Goal: Information Seeking & Learning: Learn about a topic

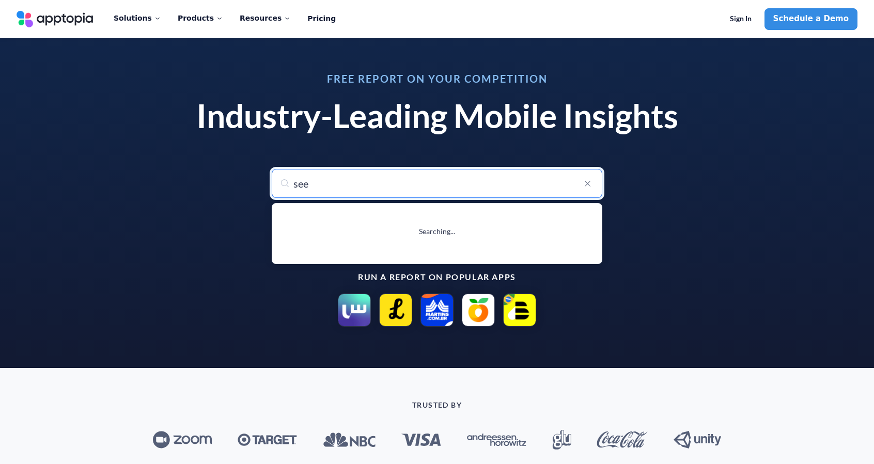
type input "seek"
type input "seekho: Short Learning Videos"
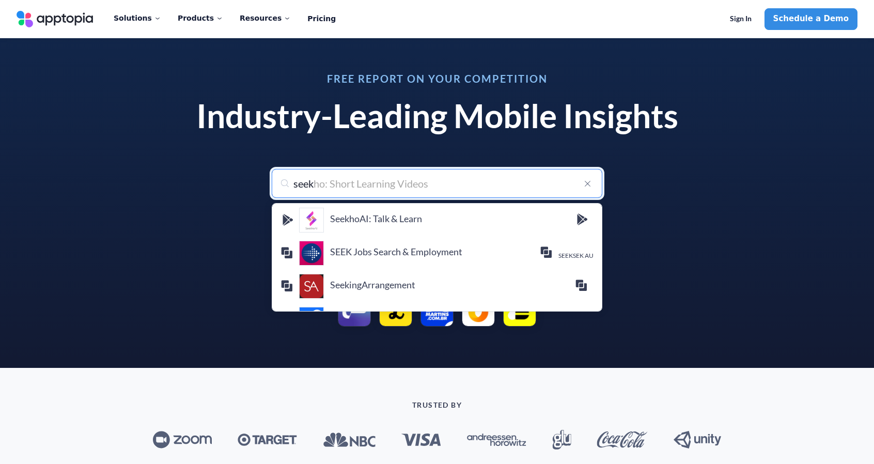
scroll to position [207, 0]
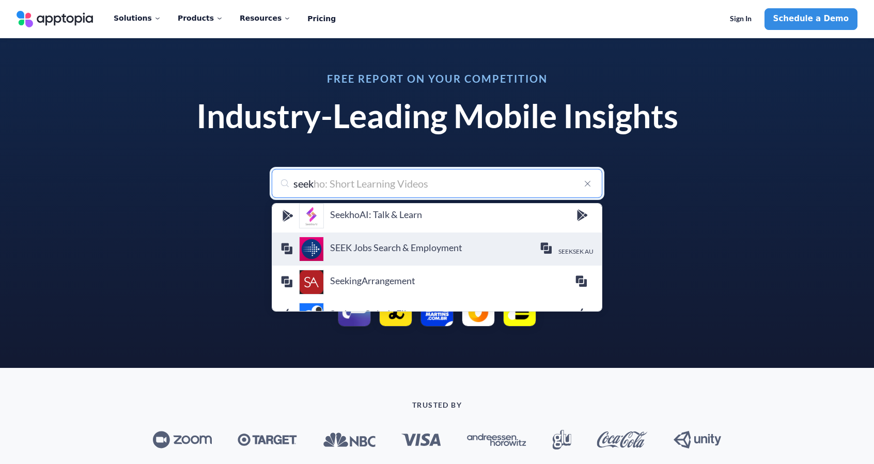
click at [411, 245] on h4 "SEEK Jobs Search & Employment" at bounding box center [435, 247] width 210 height 11
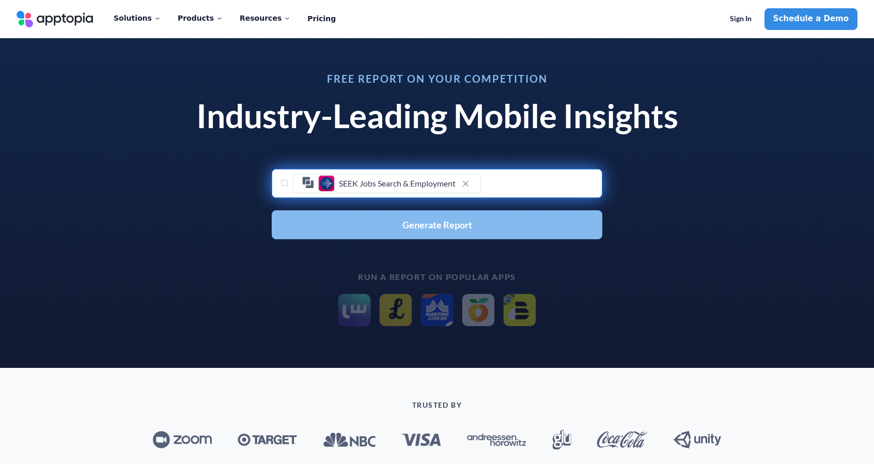
click at [457, 226] on span "Generate Report" at bounding box center [438, 224] width 70 height 9
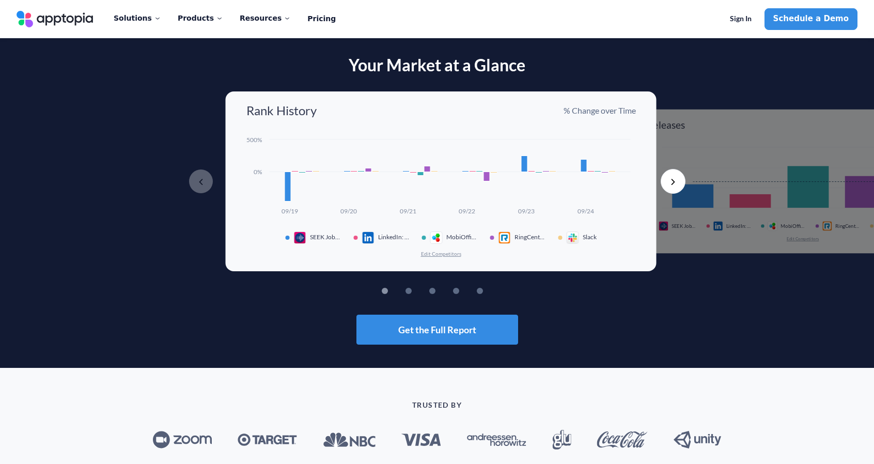
click at [680, 182] on button "Next" at bounding box center [673, 181] width 25 height 25
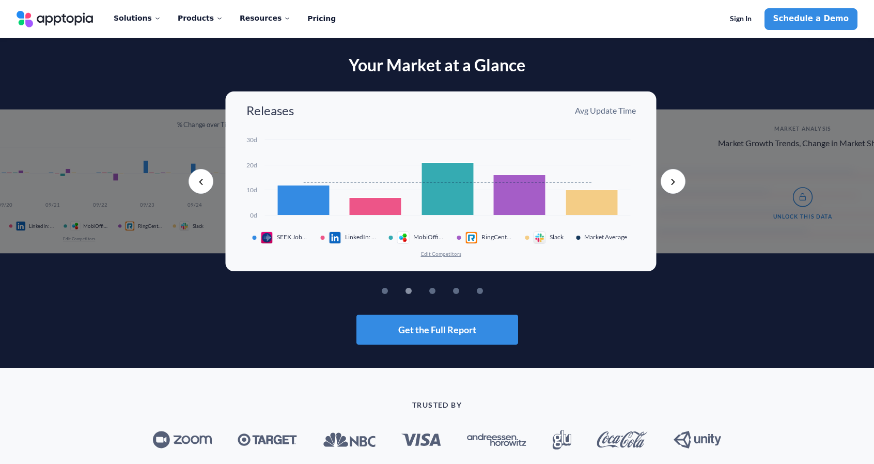
click at [680, 182] on button "Next" at bounding box center [673, 181] width 25 height 25
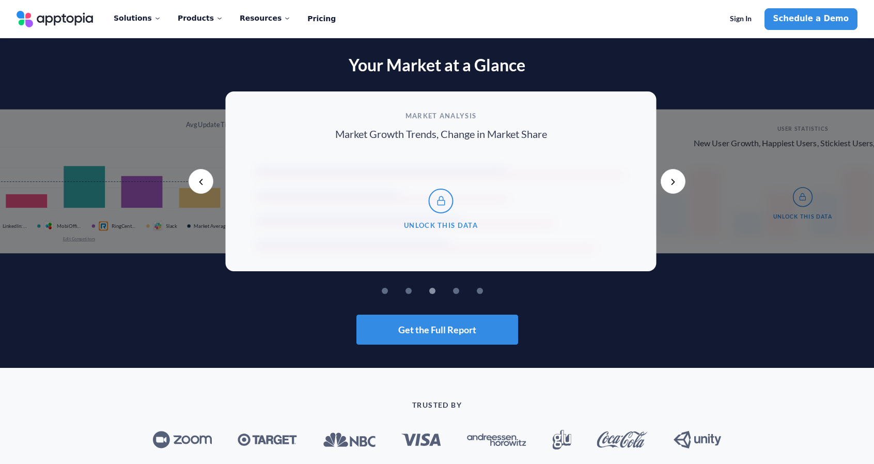
click at [680, 182] on button "Next" at bounding box center [673, 181] width 25 height 25
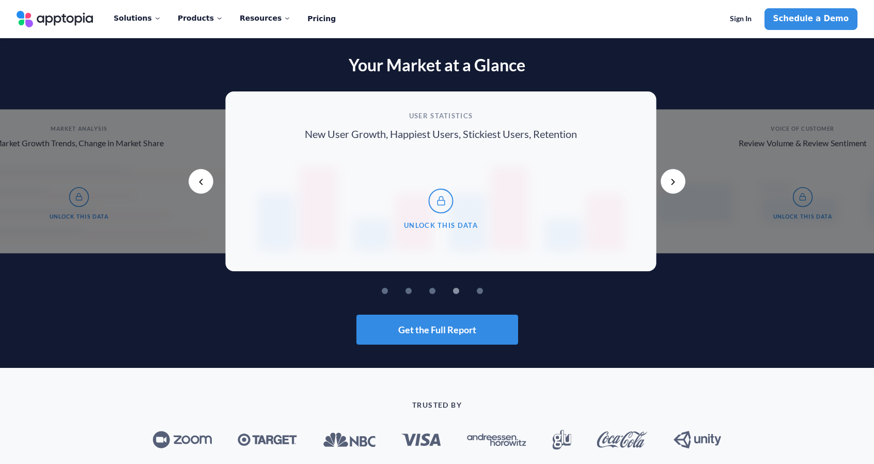
click at [680, 182] on button "Next" at bounding box center [673, 181] width 25 height 25
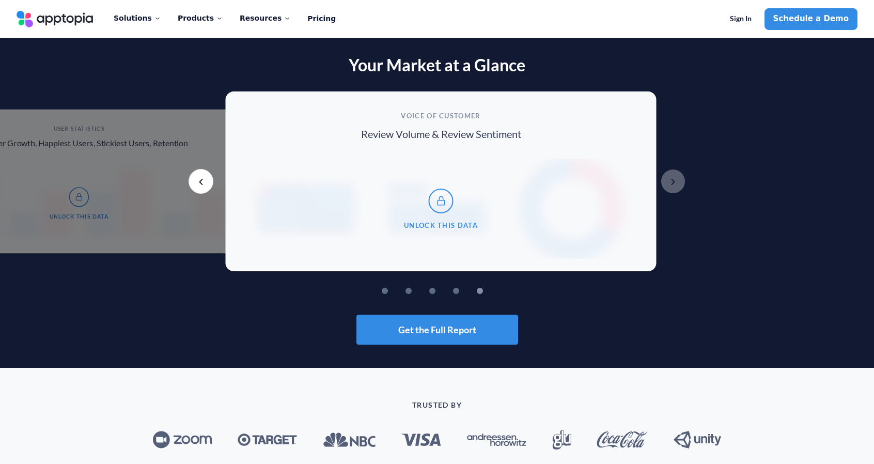
click at [198, 185] on button "Previous" at bounding box center [201, 181] width 25 height 25
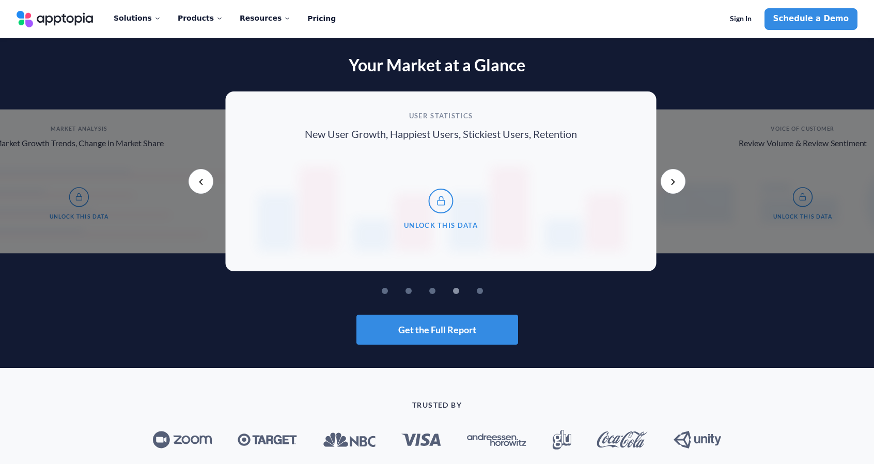
click at [198, 185] on button "Previous" at bounding box center [201, 181] width 25 height 25
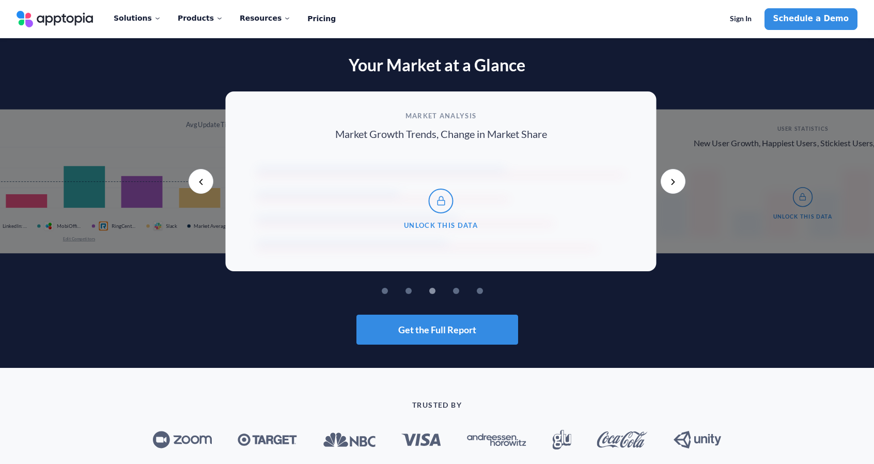
click at [198, 185] on button "Previous" at bounding box center [201, 181] width 25 height 25
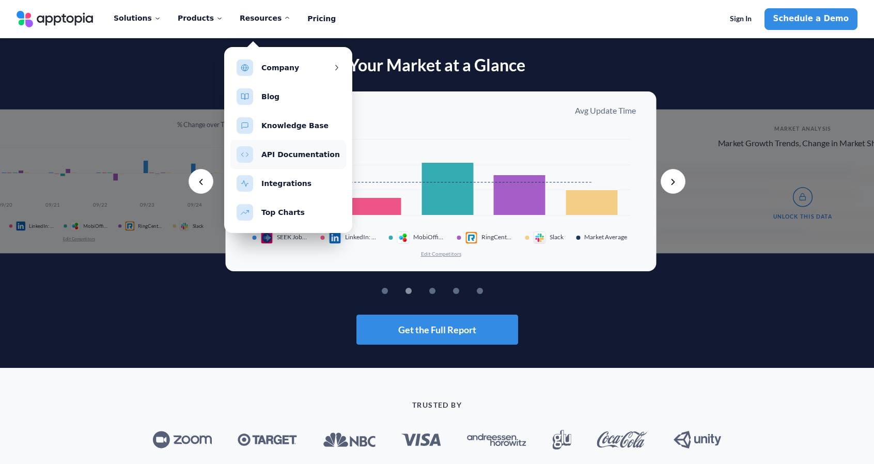
click at [279, 158] on link "API Documentation" at bounding box center [300, 154] width 79 height 8
